Goal: Task Accomplishment & Management: Manage account settings

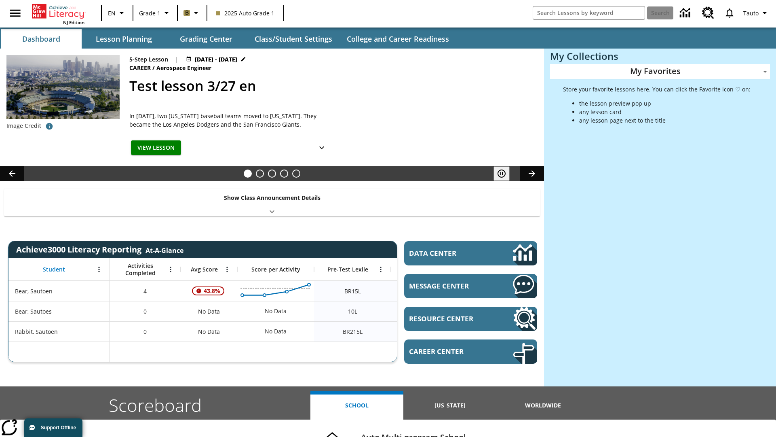
click at [660, 71] on body "Skip to main content NJ Edition EN Grade 1 B 2025 Auto Grade 1 Search Tauto Das…" at bounding box center [388, 322] width 776 height 645
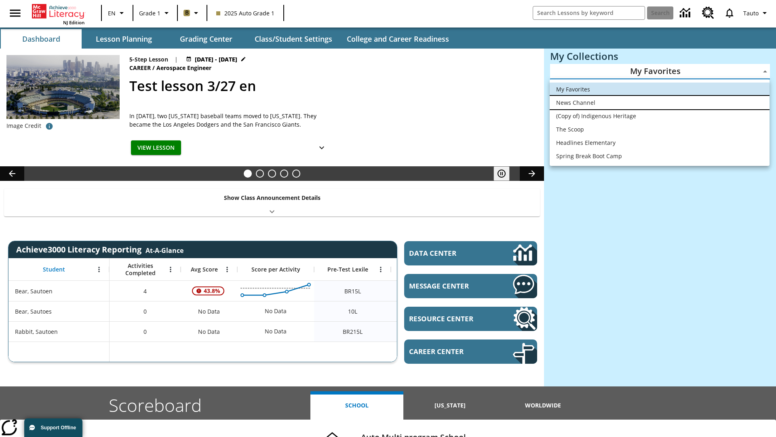
click at [660, 102] on li "News Channel" at bounding box center [660, 102] width 220 height 13
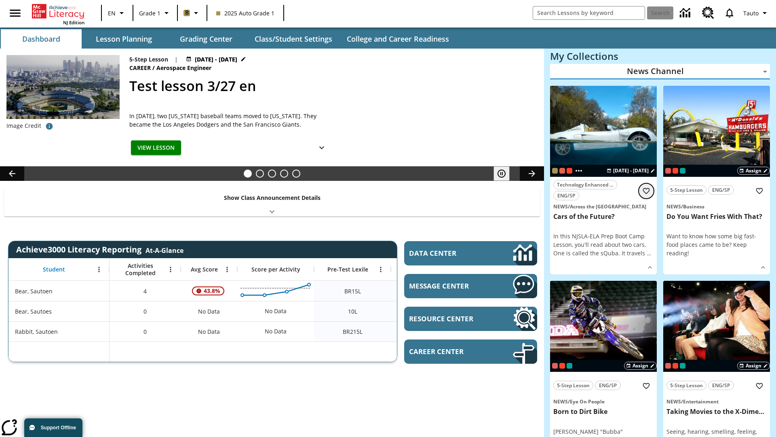
click at [647, 190] on icon "Add to Favorites" at bounding box center [647, 191] width 8 height 8
click at [660, 71] on body "Skip to main content NJ Edition EN Grade 1 B 2025 Auto Grade 1 Search 0 Tauto D…" at bounding box center [388, 432] width 776 height 864
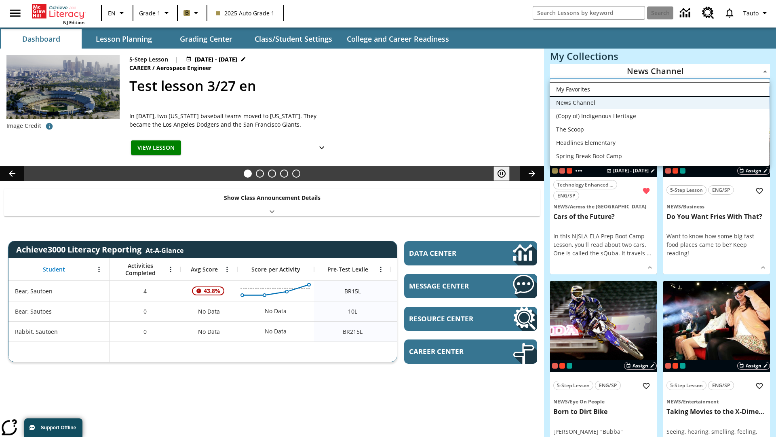
click at [660, 89] on li "My Favorites" at bounding box center [660, 88] width 220 height 13
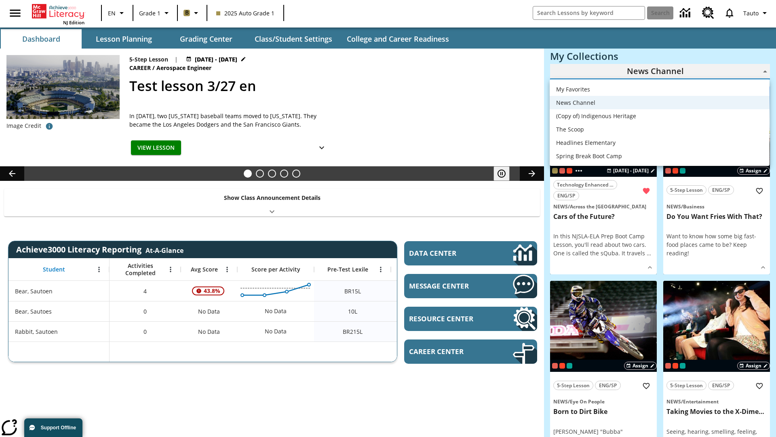
type input "-1"
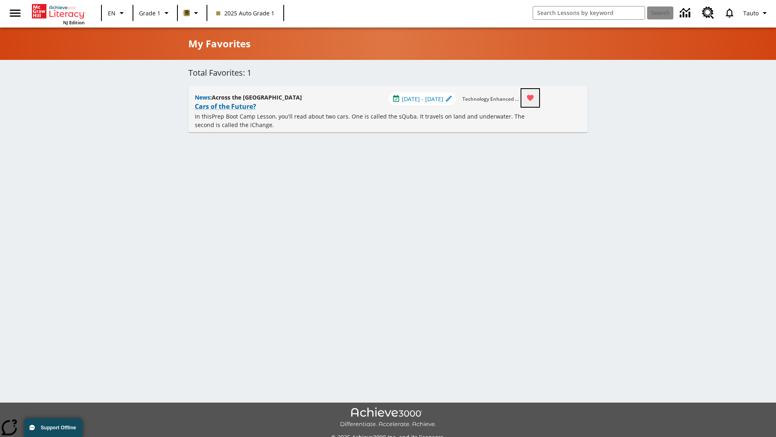
click at [534, 98] on icon "Remove from Favorites" at bounding box center [530, 98] width 7 height 6
